Goal: Transaction & Acquisition: Book appointment/travel/reservation

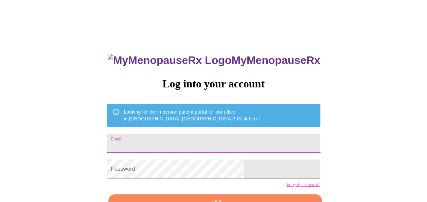
click at [158, 140] on input "Email" at bounding box center [214, 143] width 214 height 19
type input "[EMAIL_ADDRESS][DOMAIN_NAME]"
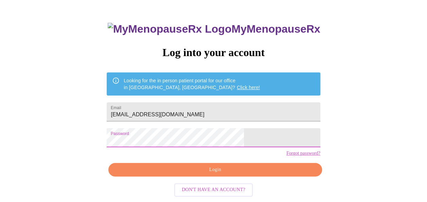
scroll to position [34, 0]
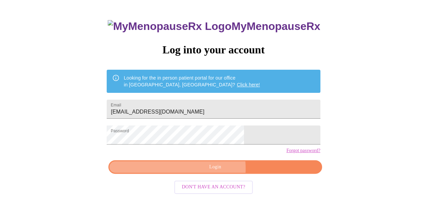
click at [205, 171] on span "Login" at bounding box center [215, 167] width 198 height 9
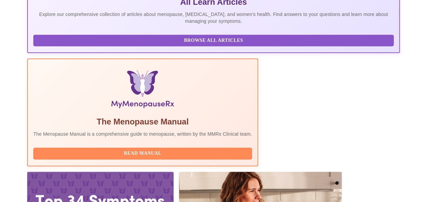
scroll to position [170, 0]
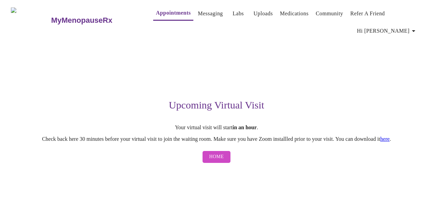
click at [389, 136] on link "here" at bounding box center [385, 139] width 10 height 6
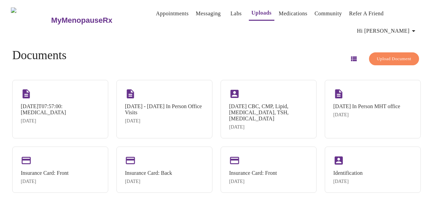
click at [162, 14] on link "Appointments" at bounding box center [172, 14] width 33 height 10
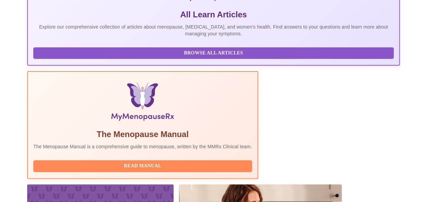
scroll to position [170, 0]
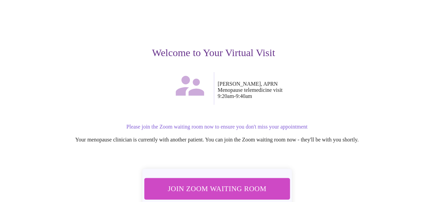
scroll to position [65, 0]
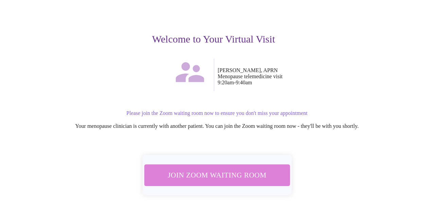
click at [239, 169] on span "Join Zoom Waiting Room" at bounding box center [217, 175] width 128 height 13
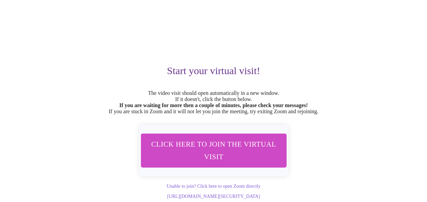
scroll to position [39, 0]
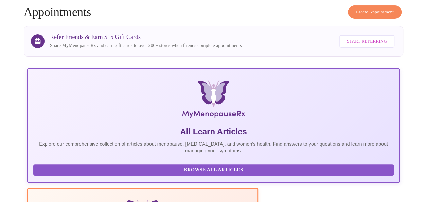
scroll to position [35, 0]
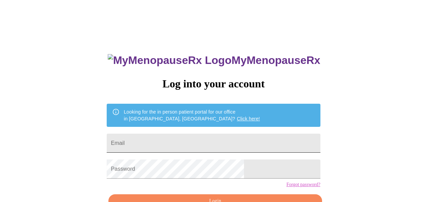
click at [173, 140] on input "Email" at bounding box center [214, 143] width 214 height 19
type input "linagarcia79@yahoo.com"
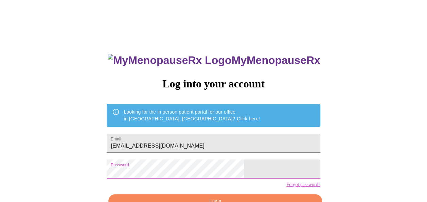
scroll to position [40, 0]
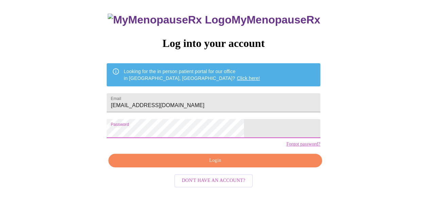
click at [246, 165] on span "Login" at bounding box center [215, 160] width 198 height 9
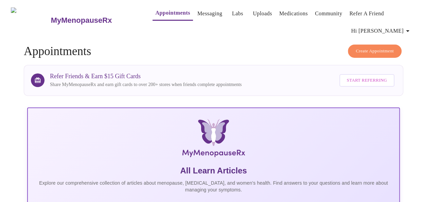
click at [282, 14] on link "Medications" at bounding box center [294, 14] width 29 height 10
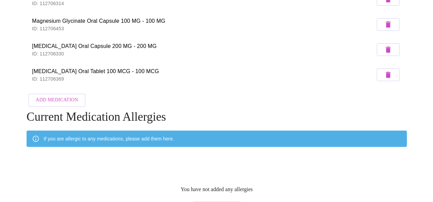
scroll to position [163, 0]
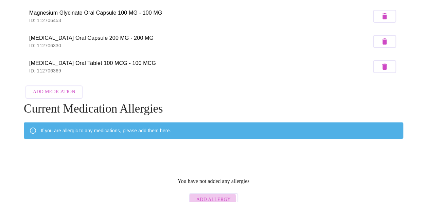
click at [212, 196] on span "Add Allergy" at bounding box center [214, 200] width 34 height 9
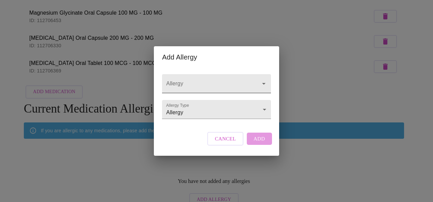
click at [182, 81] on input "Allergy" at bounding box center [207, 87] width 84 height 13
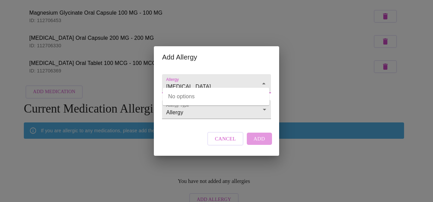
type input "sulfa"
click at [179, 82] on input "Allergy" at bounding box center [207, 87] width 84 height 13
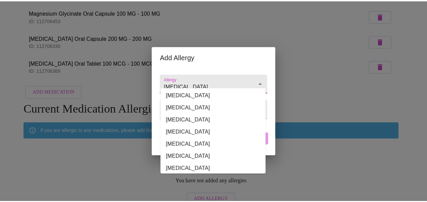
scroll to position [540, 0]
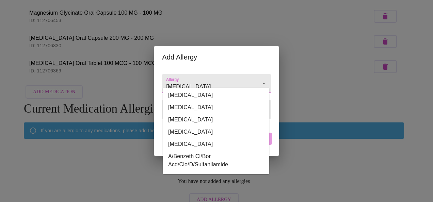
type input "Sulfa"
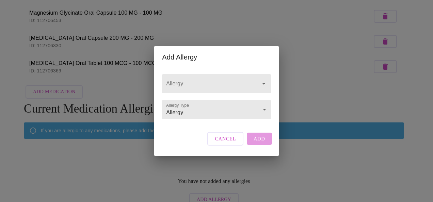
click at [319, 80] on div "Add Allergy Allergy Allergy Type Allergy Allergy Cancel Add" at bounding box center [216, 101] width 433 height 202
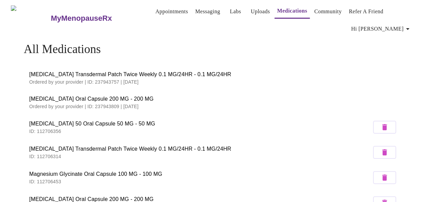
scroll to position [0, 0]
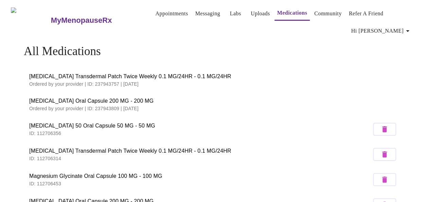
click at [230, 13] on link "Labs" at bounding box center [235, 14] width 11 height 10
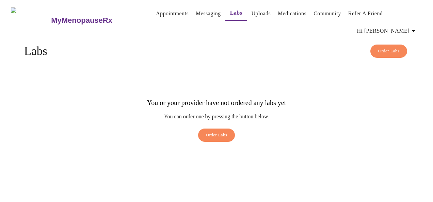
click at [160, 14] on link "Appointments" at bounding box center [172, 14] width 33 height 10
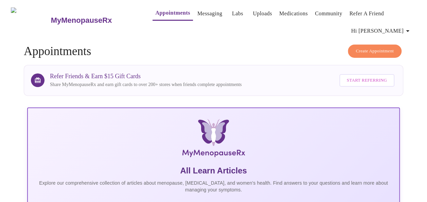
click at [370, 47] on span "Create Appointment" at bounding box center [375, 51] width 38 height 8
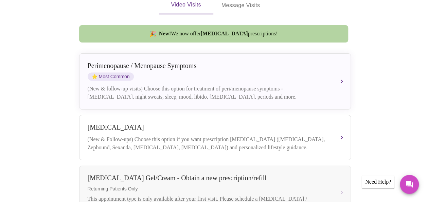
scroll to position [185, 0]
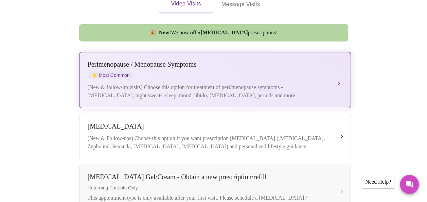
click at [339, 61] on div "Perimenopause / Menopause Symptoms ⭐ Most Common (New & follow-up visits) Choos…" at bounding box center [215, 80] width 255 height 39
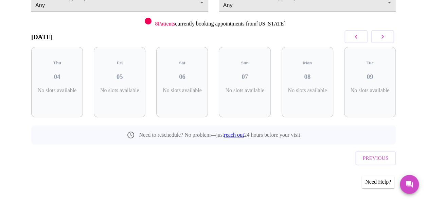
scroll to position [65, 0]
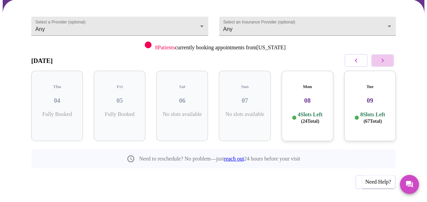
click at [384, 56] on icon "button" at bounding box center [383, 60] width 8 height 8
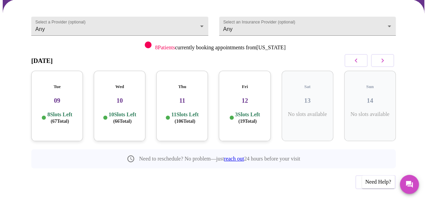
click at [384, 56] on icon "button" at bounding box center [383, 60] width 8 height 8
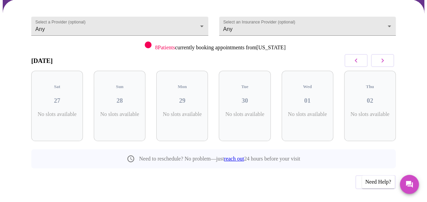
click at [384, 56] on icon "button" at bounding box center [383, 60] width 8 height 8
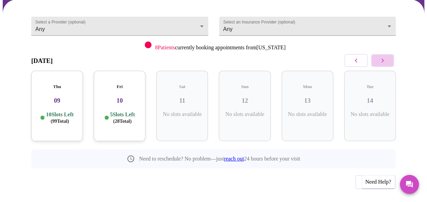
click at [384, 56] on icon "button" at bounding box center [383, 60] width 8 height 8
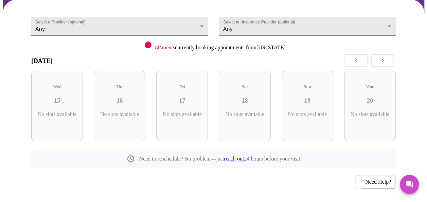
click at [384, 56] on icon "button" at bounding box center [383, 60] width 8 height 8
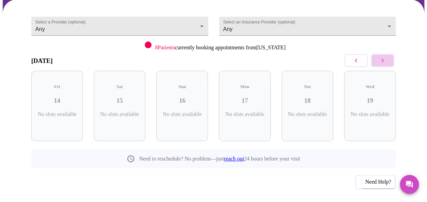
click at [384, 56] on icon "button" at bounding box center [383, 60] width 8 height 8
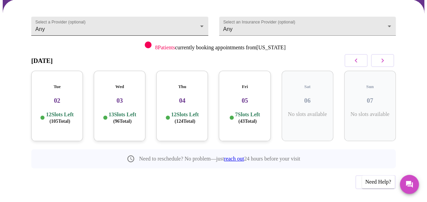
click at [202, 15] on body "MyMenopauseRx Appointments Messaging Labs Uploads Medications Community Refer a…" at bounding box center [214, 80] width 422 height 286
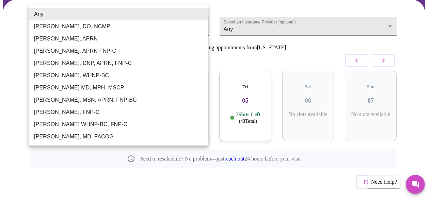
click at [178, 41] on li "[PERSON_NAME], APRN" at bounding box center [119, 39] width 180 height 12
type input "[PERSON_NAME], APRN"
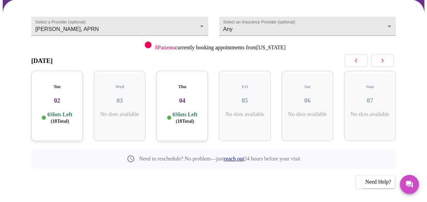
click at [190, 111] on p "6 Slots Left ( 18 Total)" at bounding box center [185, 117] width 25 height 13
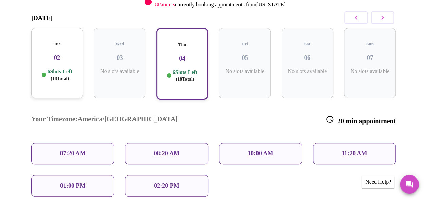
scroll to position [109, 0]
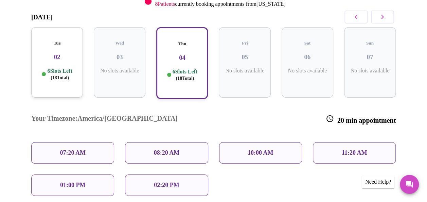
click at [167, 149] on p "08:20 AM" at bounding box center [167, 152] width 26 height 7
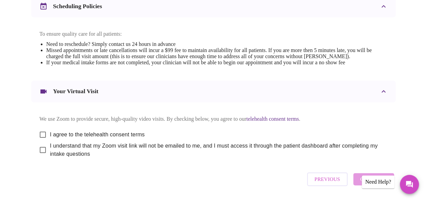
scroll to position [293, 0]
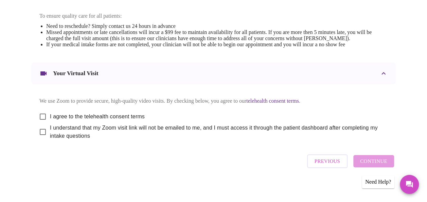
click at [377, 161] on div "Previous Continue" at bounding box center [351, 161] width 90 height 20
click at [42, 112] on input "I agree to the telehealth consent terms" at bounding box center [43, 117] width 14 height 14
checkbox input "true"
click at [39, 131] on input "I understand that my Zoom visit link will not be emailed to me, and I must acce…" at bounding box center [43, 132] width 14 height 14
checkbox input "true"
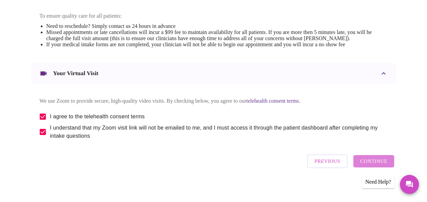
click at [378, 160] on span "Continue" at bounding box center [373, 161] width 27 height 9
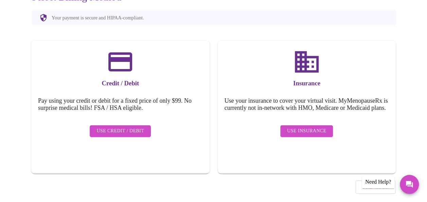
click at [317, 127] on span "Use Insurance" at bounding box center [306, 131] width 39 height 9
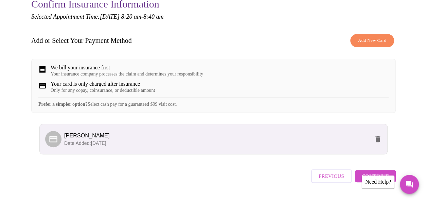
scroll to position [93, 0]
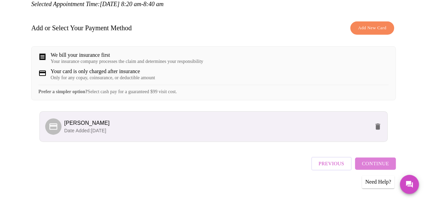
click at [383, 160] on span "Continue" at bounding box center [375, 163] width 27 height 9
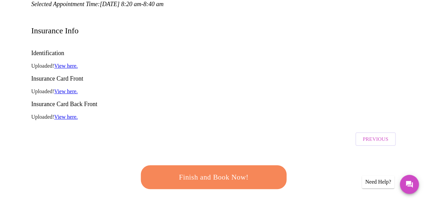
click at [203, 171] on span "Finish and Book Now!" at bounding box center [214, 177] width 126 height 13
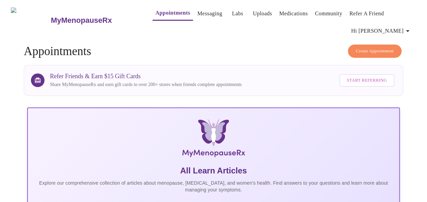
click at [397, 26] on span "Hi [PERSON_NAME]" at bounding box center [382, 31] width 61 height 10
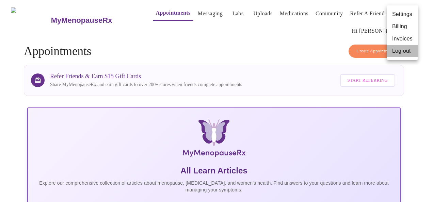
click at [404, 54] on li "Log out" at bounding box center [401, 51] width 31 height 12
